Goal: Use online tool/utility: Use online tool/utility

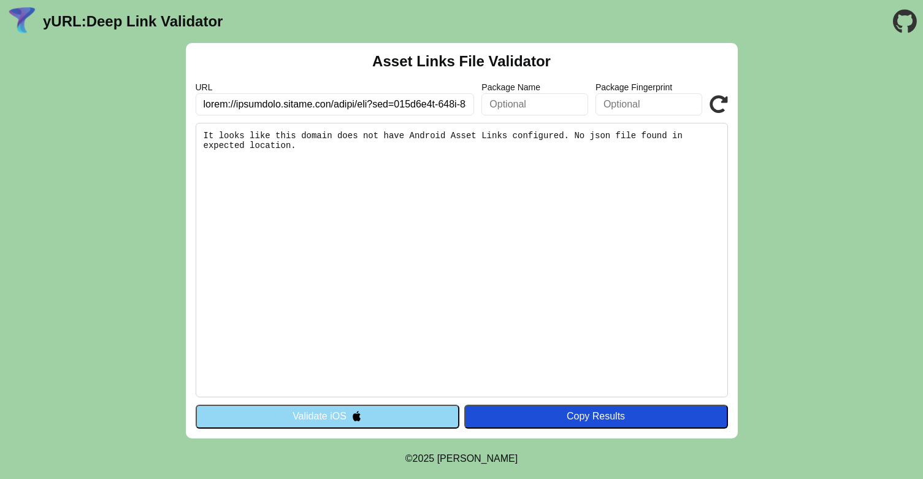
click at [337, 101] on input "text" at bounding box center [335, 104] width 279 height 22
type input "https://www.temu.com/?_bg_fs=1&_p_jump_id=10&_x_vst_scene=adg&_p_rfs=1&_x_ads_c…"
click at [728, 100] on div "Asset Links File Validator URL https://www.temu.com/?_bg_fs=1&_p_jump_id=10&_x_…" at bounding box center [462, 240] width 552 height 395
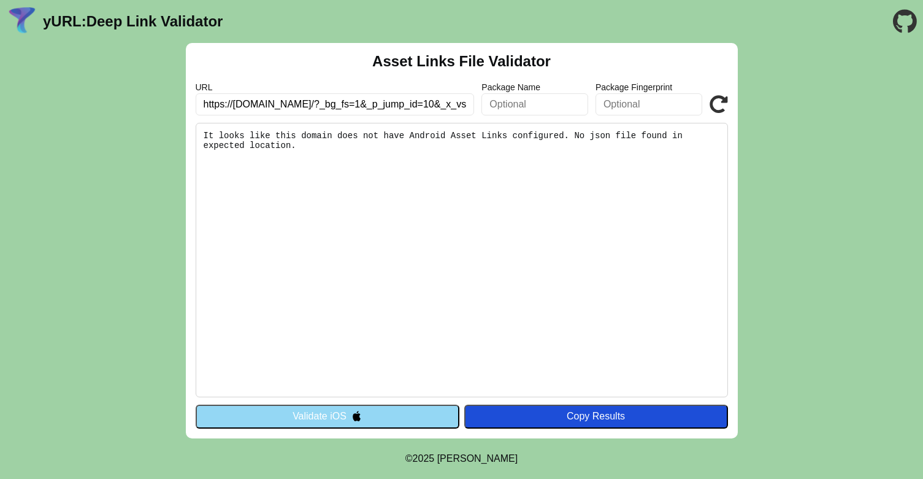
click at [723, 102] on icon at bounding box center [719, 104] width 18 height 18
click at [715, 97] on icon at bounding box center [719, 104] width 18 height 18
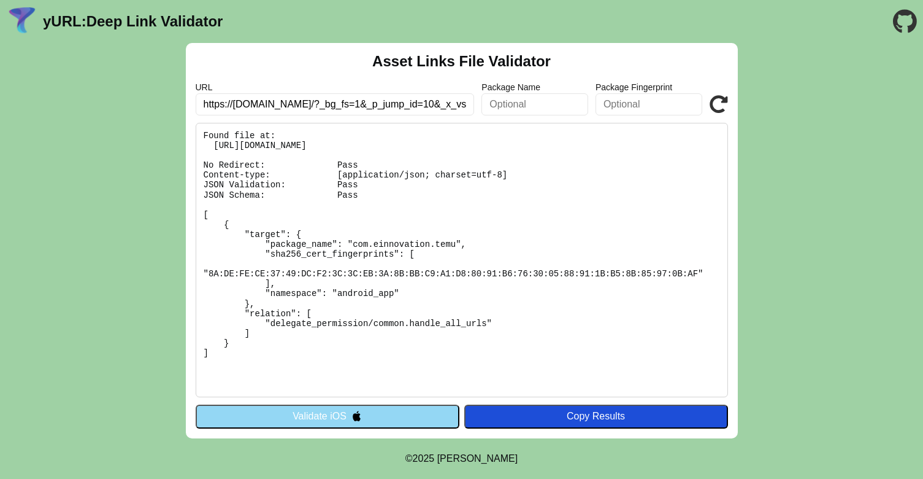
click at [307, 105] on input "https://www.temu.com/?_bg_fs=1&_p_jump_id=10&_x_vst_scene=adg&_p_rfs=1&_x_ads_c…" at bounding box center [335, 104] width 279 height 22
type input "https://[DOMAIN_NAME]/_bg_fs=1&_p_jump_id=10&_x_vst_scene=adg&_p_rfs=1&_x_ads_c…"
click at [718, 101] on icon at bounding box center [719, 104] width 18 height 18
click at [717, 109] on icon at bounding box center [719, 104] width 18 height 18
click at [717, 101] on icon at bounding box center [719, 104] width 18 height 18
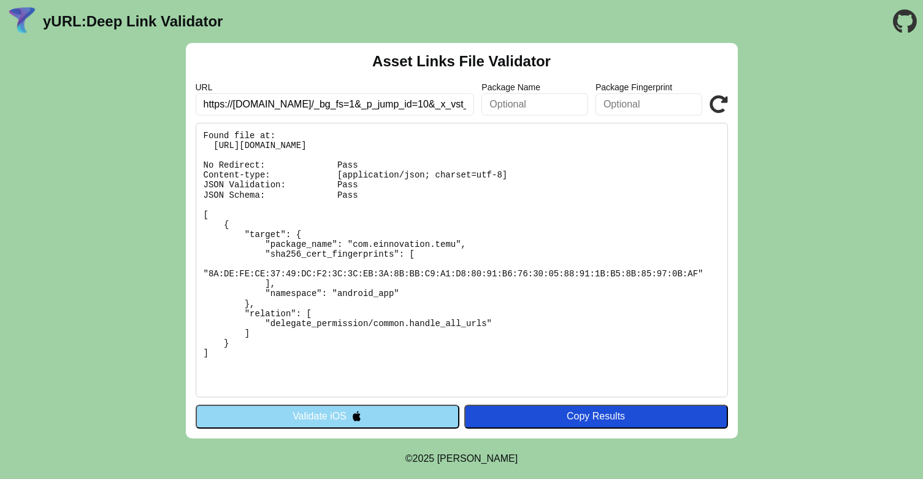
drag, startPoint x: 310, startPoint y: 101, endPoint x: 355, endPoint y: 104, distance: 44.9
click at [355, 104] on input "https://[DOMAIN_NAME]/_bg_fs=1&_p_jump_id=10&_x_vst_scene=adg&_p_rfs=1&_x_ads_c…" at bounding box center [335, 104] width 279 height 22
type input "https://[DOMAIN_NAME]/p_jump_id=10&_x_vst_scene=adg&_p_rfs=1&_x_ads_channel=rak…"
click at [718, 101] on icon at bounding box center [719, 104] width 18 height 18
click at [713, 105] on icon at bounding box center [719, 104] width 18 height 18
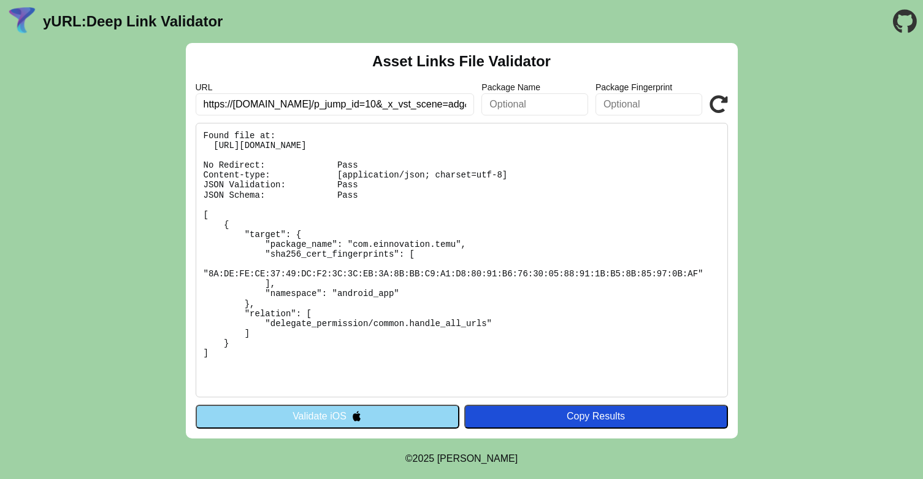
click at [714, 105] on icon at bounding box center [719, 104] width 18 height 18
drag, startPoint x: 304, startPoint y: 105, endPoint x: 574, endPoint y: 105, distance: 269.3
click at [574, 105] on div "URL https://www.temu.com/p_jump_id=10&_x_vst_scene=adg&_p_rfs=1&_x_ads_channel=…" at bounding box center [462, 98] width 533 height 33
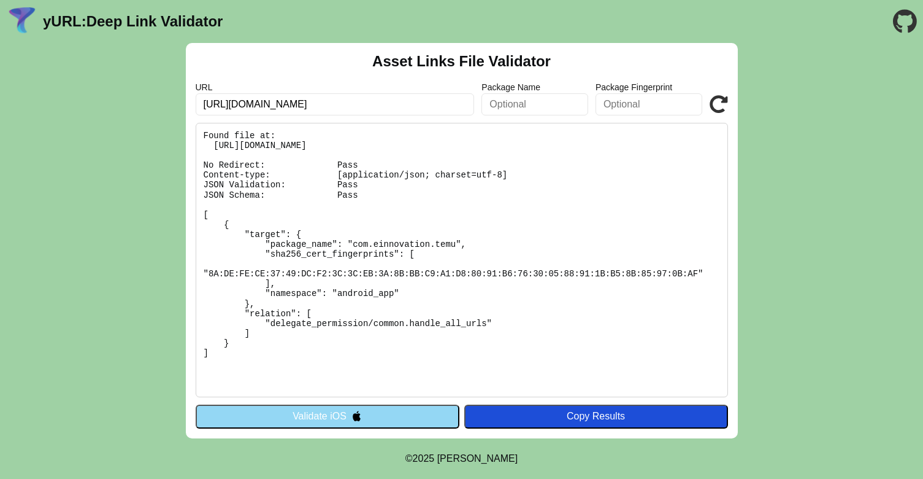
type input "https://www.temu.com/"
click at [723, 106] on icon at bounding box center [719, 104] width 18 height 18
click at [720, 94] on div "URL https://www.temu.com/ Package Name Package Fingerprint Validate" at bounding box center [462, 98] width 533 height 33
click at [720, 96] on icon at bounding box center [719, 104] width 18 height 18
click at [309, 104] on input "https://www.temu.com/" at bounding box center [335, 104] width 279 height 22
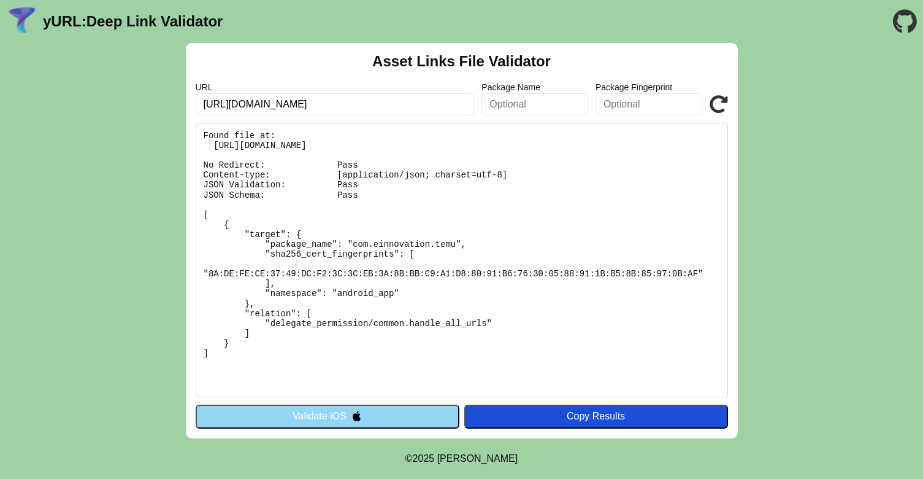
click at [309, 104] on input "https://www.temu.com/" at bounding box center [335, 104] width 279 height 22
paste input "?_bg_fs=1&_p_jump_id=10&_x_vst_scene=adg&_p_rfs=1&_x_ads_channel=rakuten&enable…"
type input "https://[DOMAIN_NAME]/?_bg_fs=1&_p_jump_id=10&_x_vst_scene=adg&_p_rfs=1&_x_ads_…"
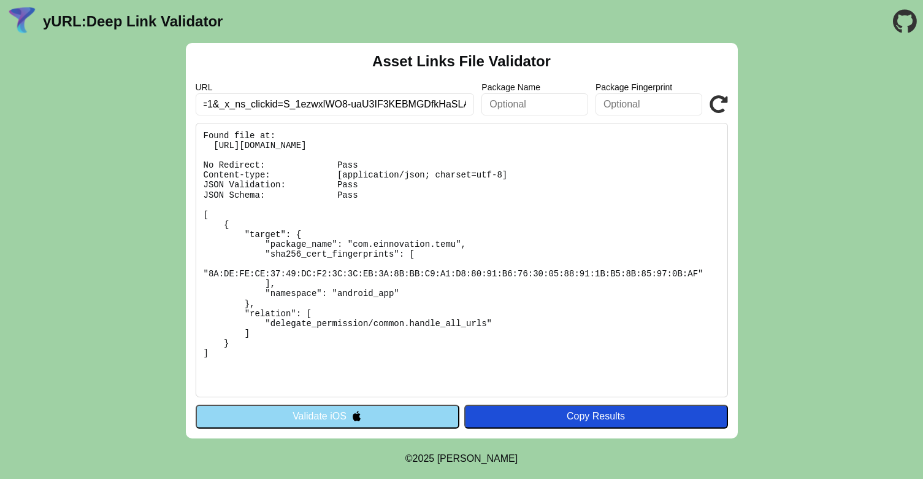
scroll to position [0, 0]
click at [461, 129] on pre "Found file at: [URL][DOMAIN_NAME] No Redirect: Pass Content-type: [application/…" at bounding box center [462, 260] width 533 height 274
click at [714, 105] on icon at bounding box center [719, 104] width 18 height 18
